Goal: Task Accomplishment & Management: Manage account settings

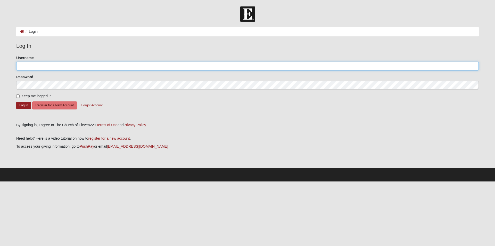
click at [31, 67] on input "Username" at bounding box center [247, 66] width 463 height 9
click at [94, 105] on button "Forgot Account" at bounding box center [92, 105] width 28 height 8
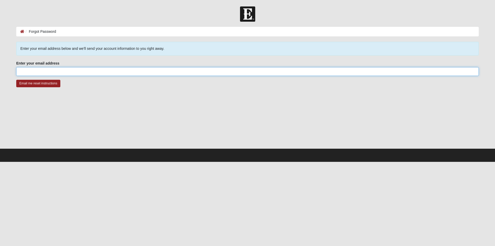
click at [32, 73] on input "Enter your email address" at bounding box center [247, 71] width 463 height 9
type input "[EMAIL_ADDRESS][PERSON_NAME][DOMAIN_NAME]"
click at [16, 80] on input "Email me reset instructions" at bounding box center [38, 83] width 44 height 7
